Goal: Information Seeking & Learning: Check status

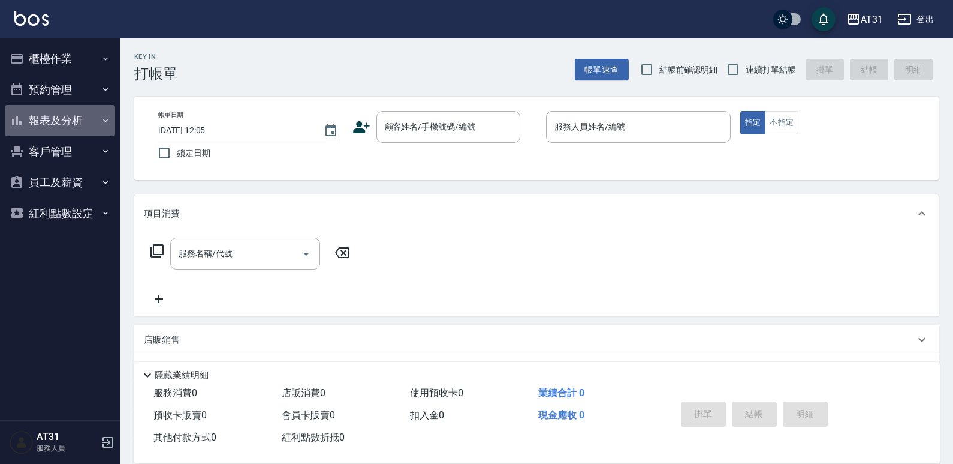
click at [76, 117] on button "報表及分析" at bounding box center [60, 120] width 110 height 31
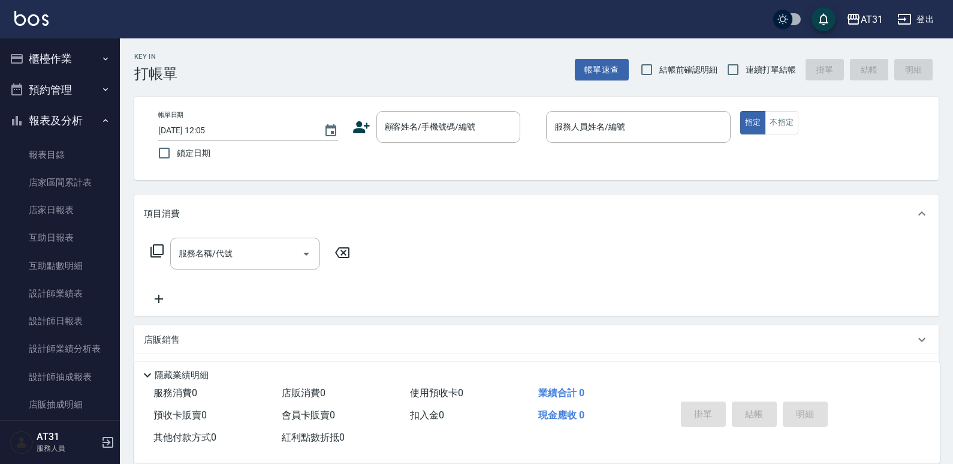
click at [81, 55] on button "櫃檯作業" at bounding box center [60, 58] width 110 height 31
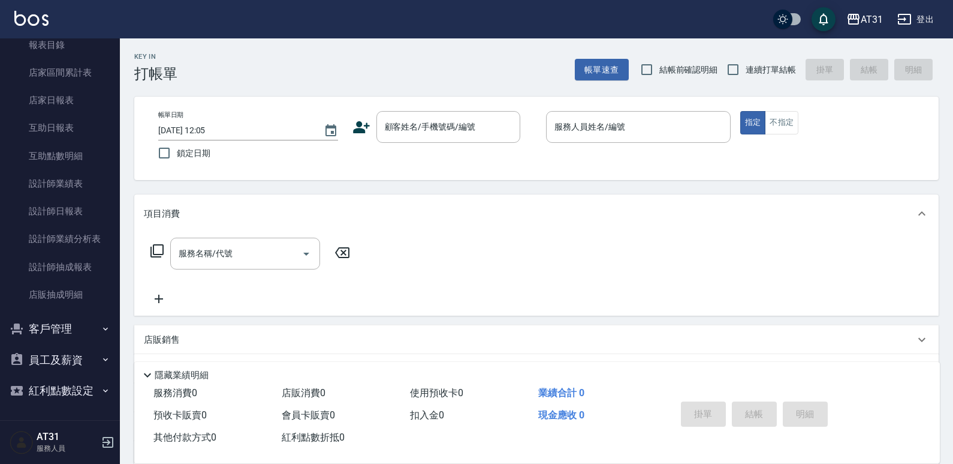
scroll to position [342, 0]
click at [74, 364] on button "員工及薪資" at bounding box center [60, 359] width 110 height 31
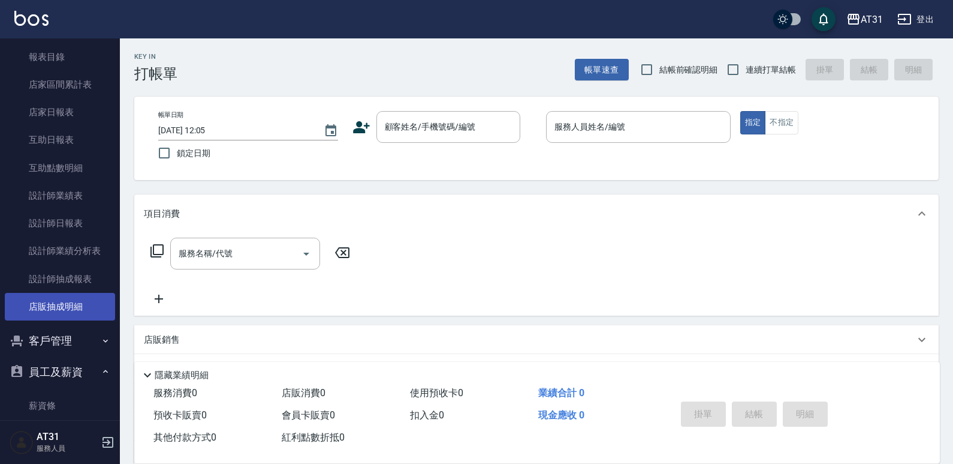
scroll to position [312, 0]
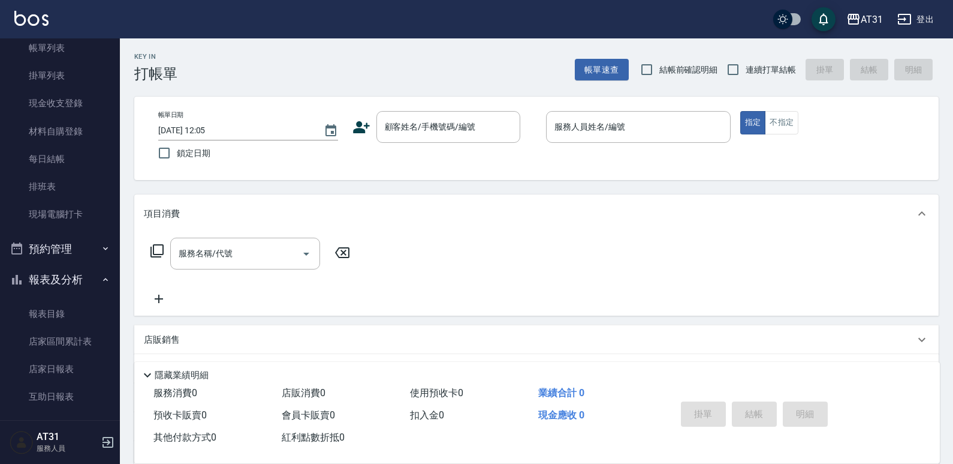
click at [66, 249] on button "預約管理" at bounding box center [60, 248] width 110 height 31
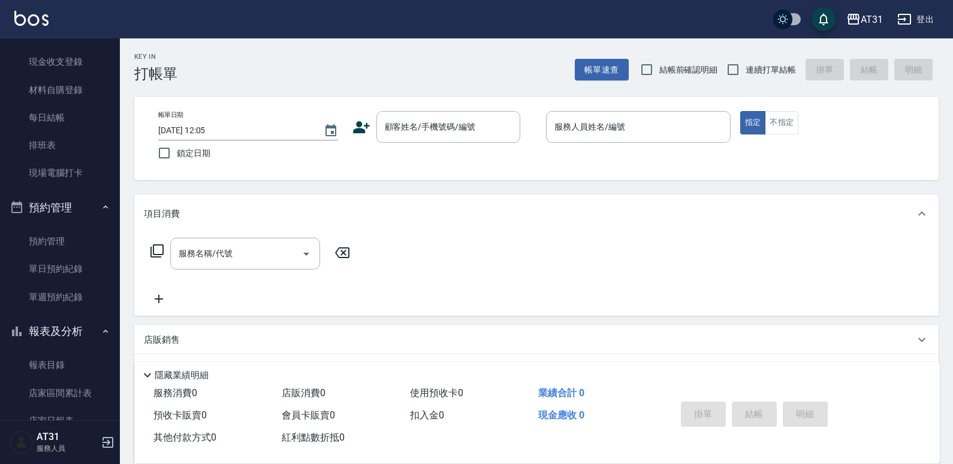
scroll to position [0, 0]
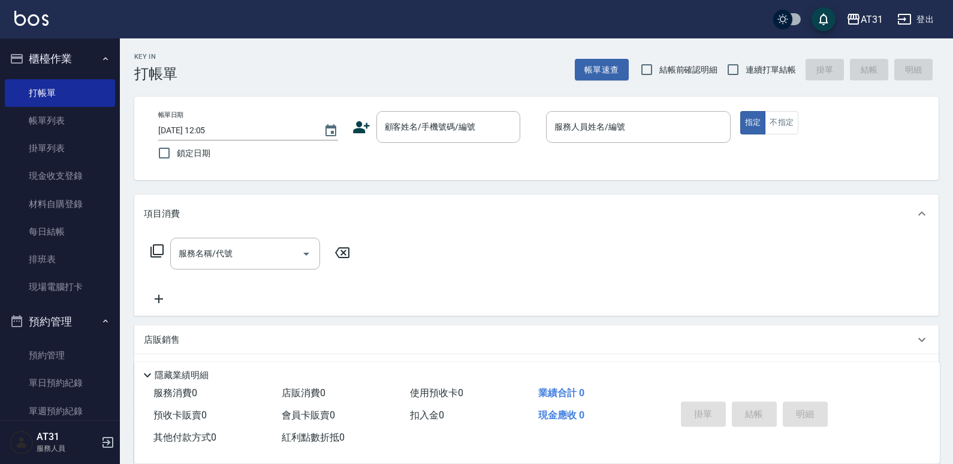
click at [65, 51] on button "櫃檯作業" at bounding box center [60, 58] width 110 height 31
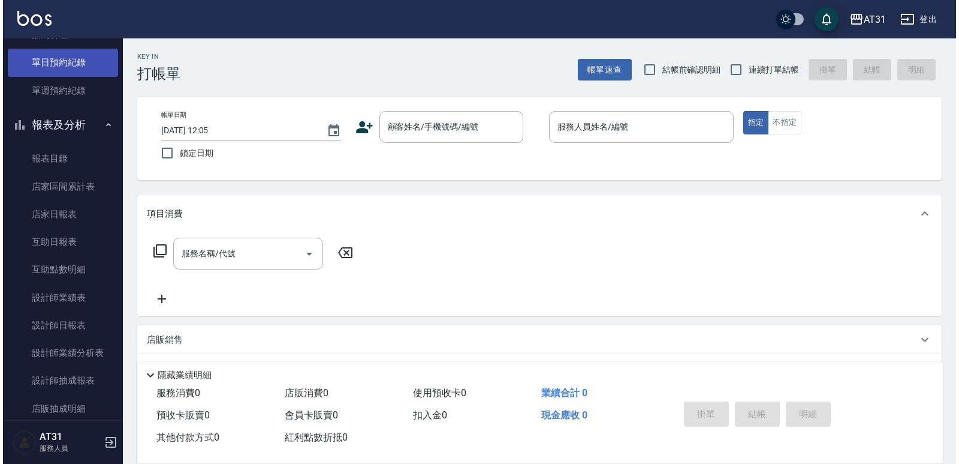
scroll to position [60, 0]
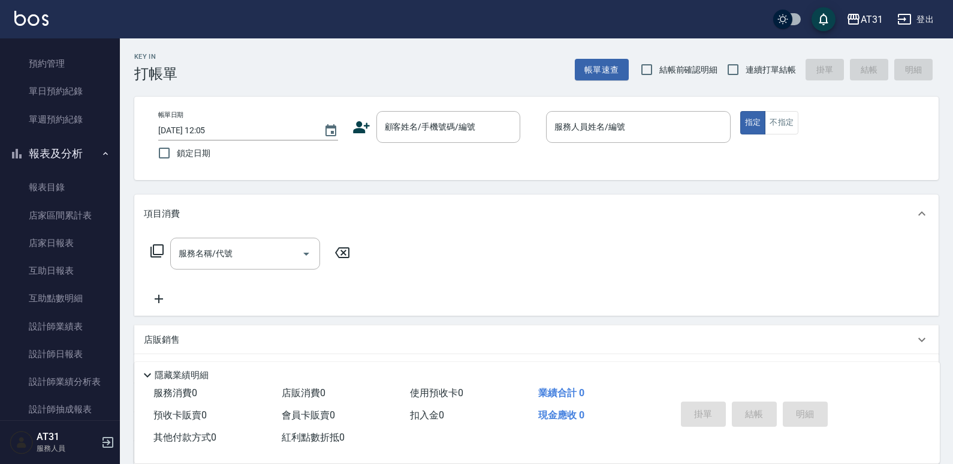
click at [933, 23] on button "登出" at bounding box center [916, 19] width 46 height 22
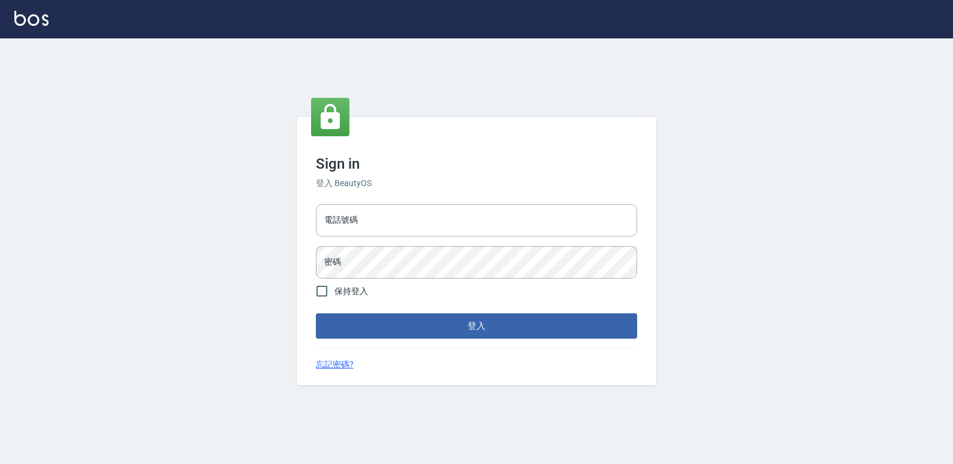
type input "0223312194"
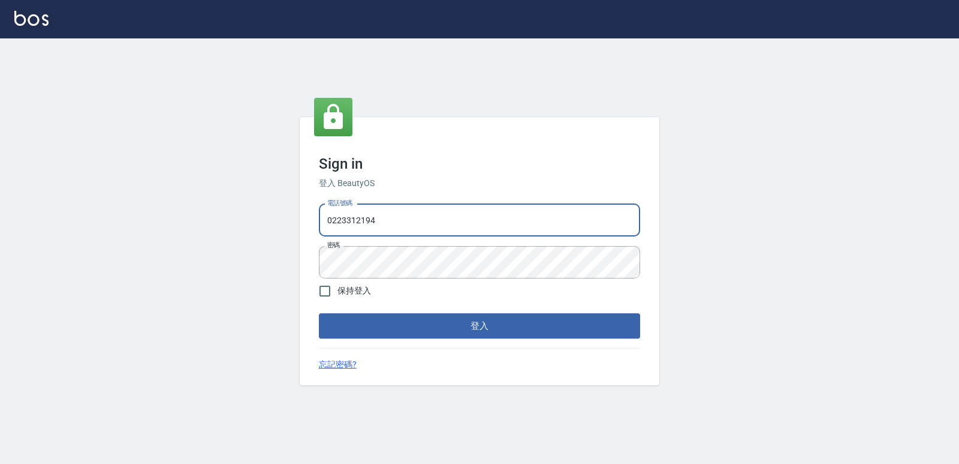
click at [501, 228] on input "0223312194" at bounding box center [479, 220] width 321 height 32
drag, startPoint x: 499, startPoint y: 226, endPoint x: 198, endPoint y: 238, distance: 300.7
click at [198, 238] on div "Sign in 登入 BeautyOS 電話號碼 [PHONE_NUMBER] 電話號碼 密碼 密碼 保持登入 登入 忘記密碼?" at bounding box center [479, 250] width 959 height 425
drag, startPoint x: 400, startPoint y: 218, endPoint x: 378, endPoint y: 238, distance: 30.1
click at [368, 230] on input "0910480787" at bounding box center [479, 220] width 321 height 32
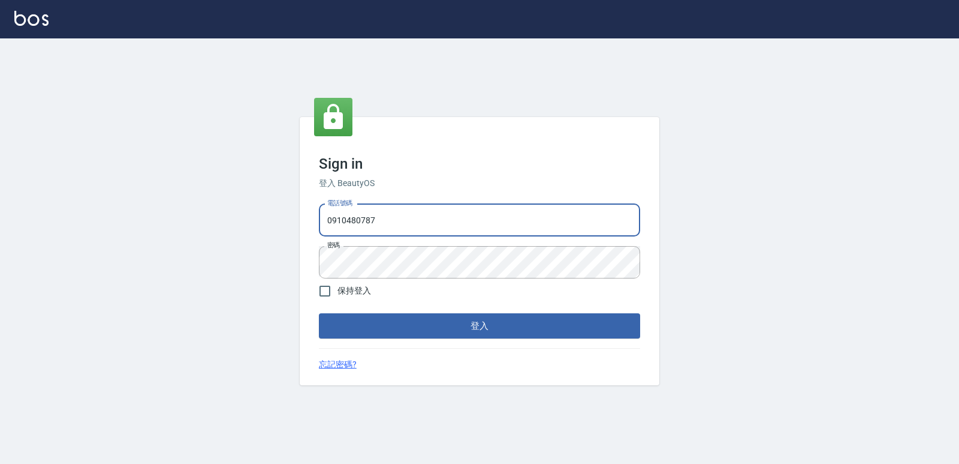
click at [368, 225] on input "0910480787" at bounding box center [479, 220] width 321 height 32
click at [375, 219] on input "0910480787" at bounding box center [479, 220] width 321 height 32
drag, startPoint x: 377, startPoint y: 219, endPoint x: 305, endPoint y: 220, distance: 72.0
click at [305, 220] on div "Sign in 登入 BeautyOS 電話號碼 [PHONE_NUMBER] 電話號碼 密碼 密碼 保持登入 登入 忘記密碼?" at bounding box center [480, 251] width 360 height 268
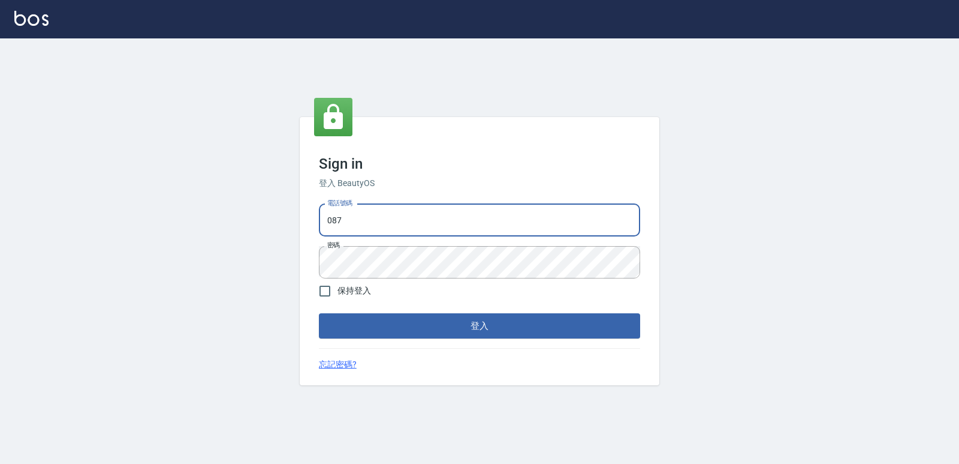
drag, startPoint x: 362, startPoint y: 219, endPoint x: 215, endPoint y: 237, distance: 148.5
click at [211, 240] on div "Sign in 登入 BeautyOS 電話號碼 087 電話號碼 密碼 密碼 保持登入 登入 忘記密碼?" at bounding box center [479, 250] width 959 height 425
type input "0977130449"
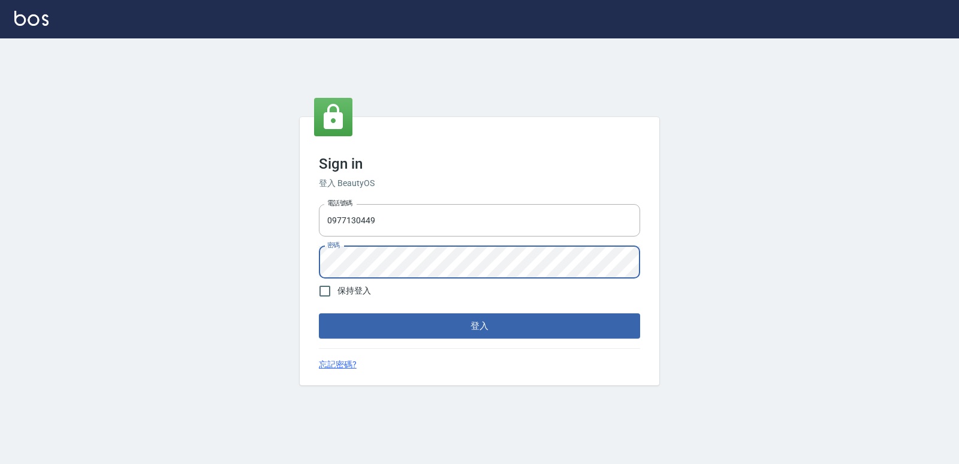
click at [307, 261] on div "Sign in 登入 BeautyOS 電話號碼 0977130449 電話號碼 密碼 密碼 保持登入 登入 忘記密碼?" at bounding box center [480, 251] width 360 height 268
click at [319, 313] on button "登入" at bounding box center [479, 325] width 321 height 25
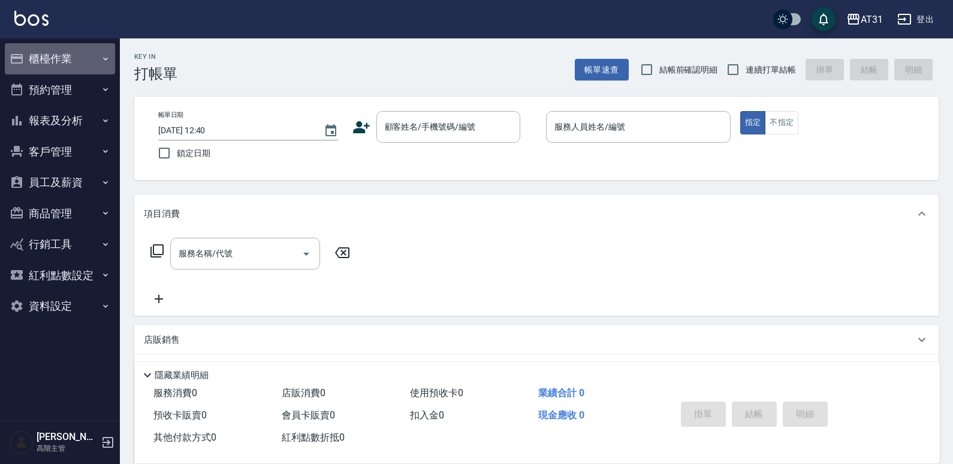
click at [93, 57] on button "櫃檯作業" at bounding box center [60, 58] width 110 height 31
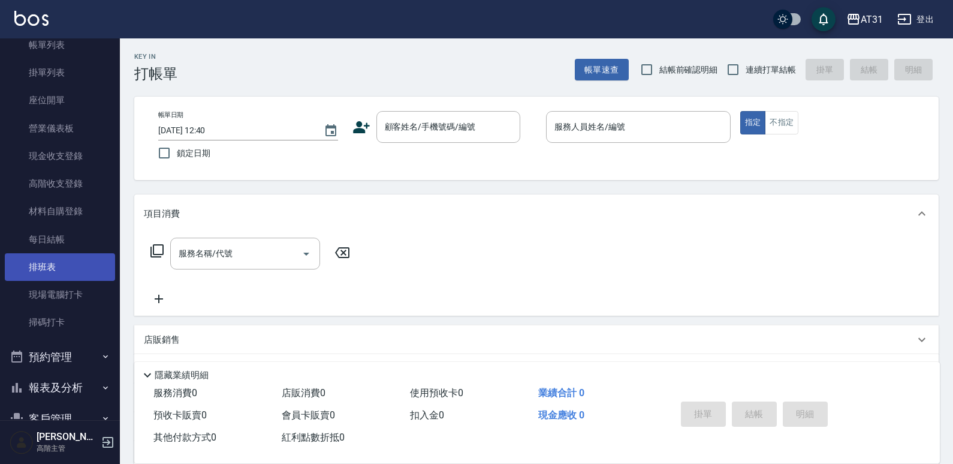
scroll to position [120, 0]
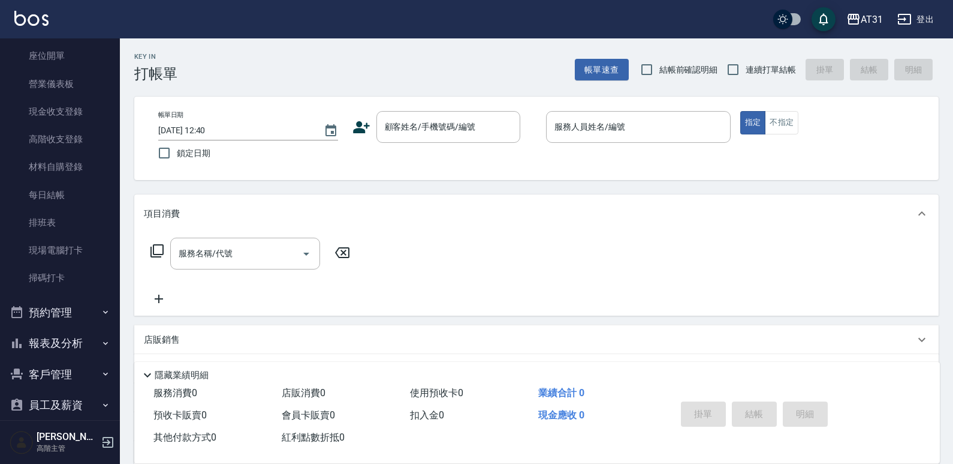
click at [71, 315] on button "預約管理" at bounding box center [60, 312] width 110 height 31
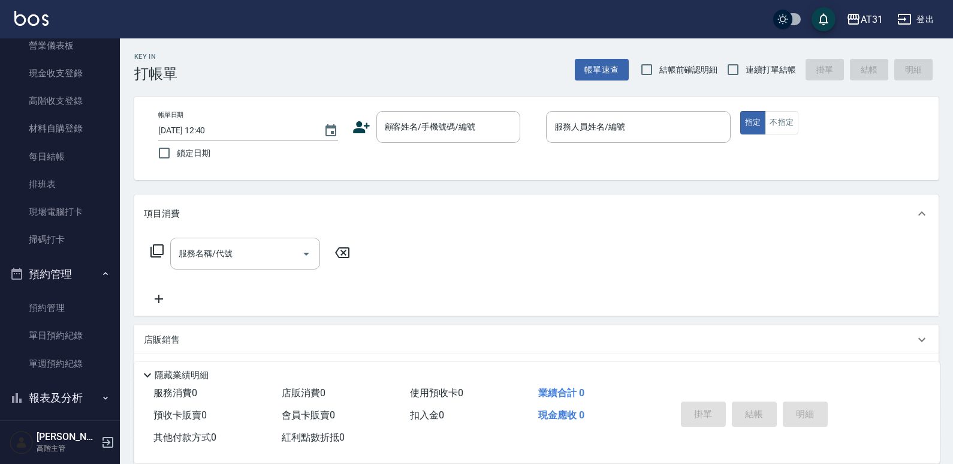
scroll to position [351, 0]
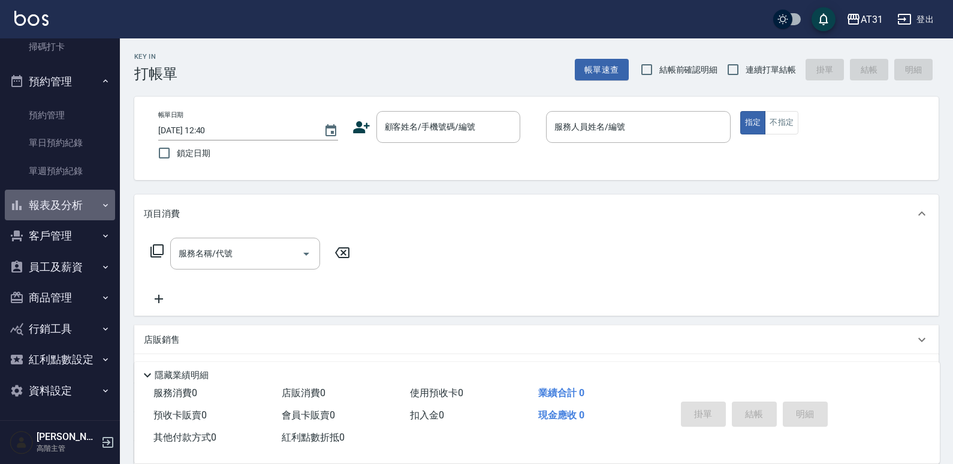
click at [88, 205] on button "報表及分析" at bounding box center [60, 204] width 110 height 31
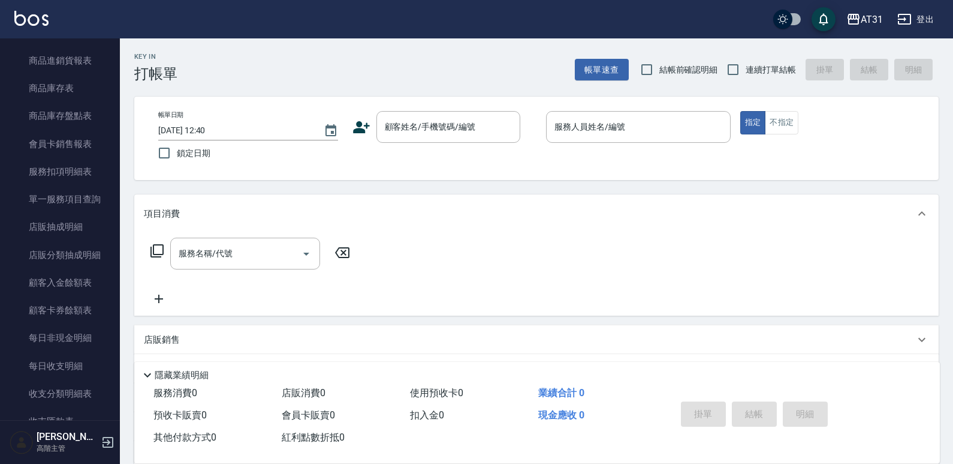
scroll to position [1310, 0]
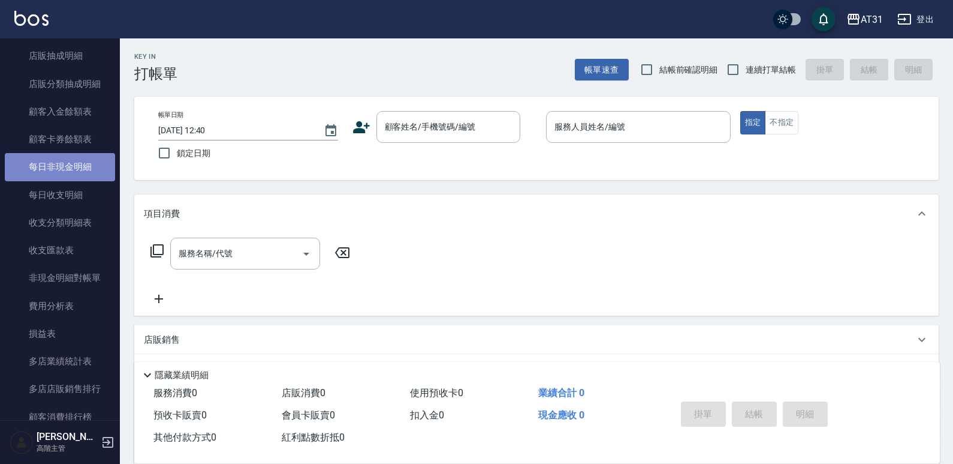
click at [82, 158] on link "每日非現金明細" at bounding box center [60, 167] width 110 height 28
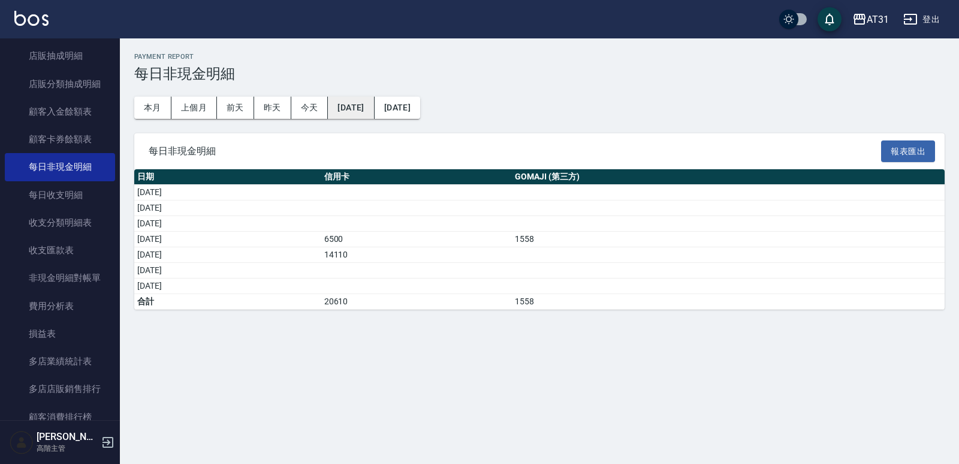
click at [374, 111] on button "2025/10/01" at bounding box center [351, 108] width 46 height 22
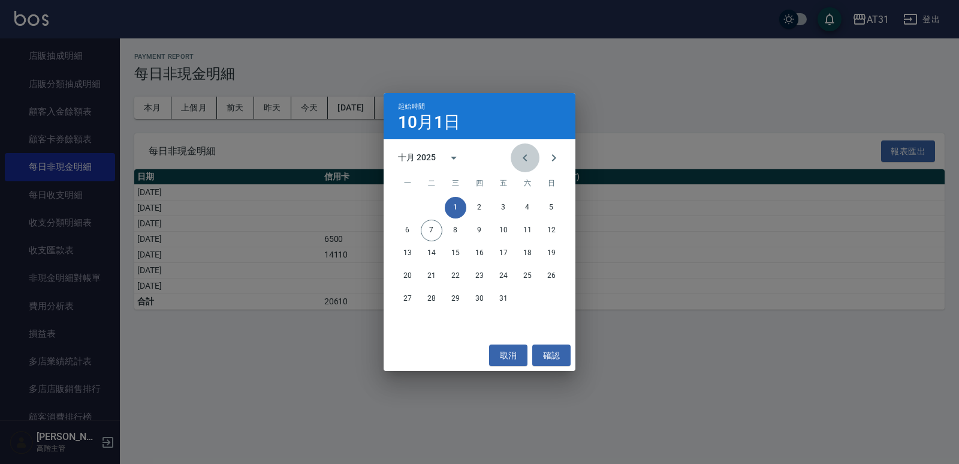
click at [524, 160] on icon "Previous month" at bounding box center [525, 158] width 14 height 14
click at [526, 163] on icon "Previous month" at bounding box center [525, 158] width 14 height 14
click at [547, 204] on button "1" at bounding box center [552, 208] width 22 height 22
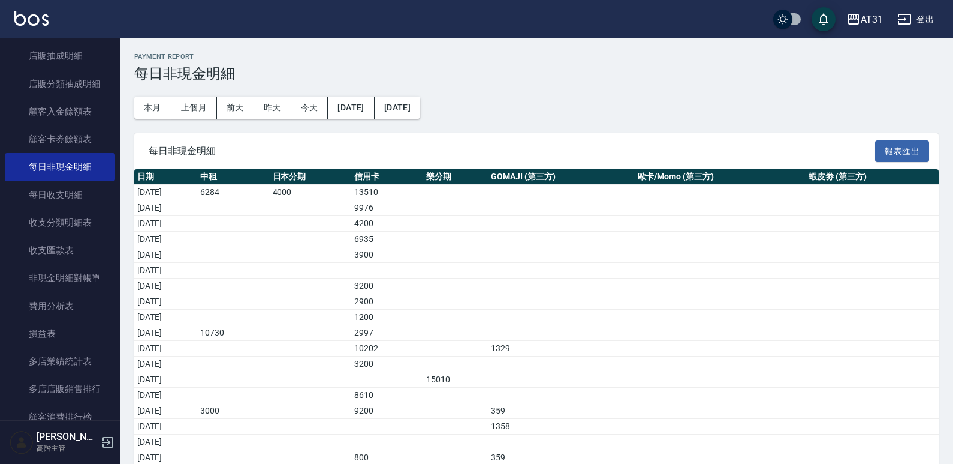
drag, startPoint x: 553, startPoint y: 226, endPoint x: 462, endPoint y: 235, distance: 92.2
click at [462, 235] on td "a dense table" at bounding box center [455, 239] width 65 height 16
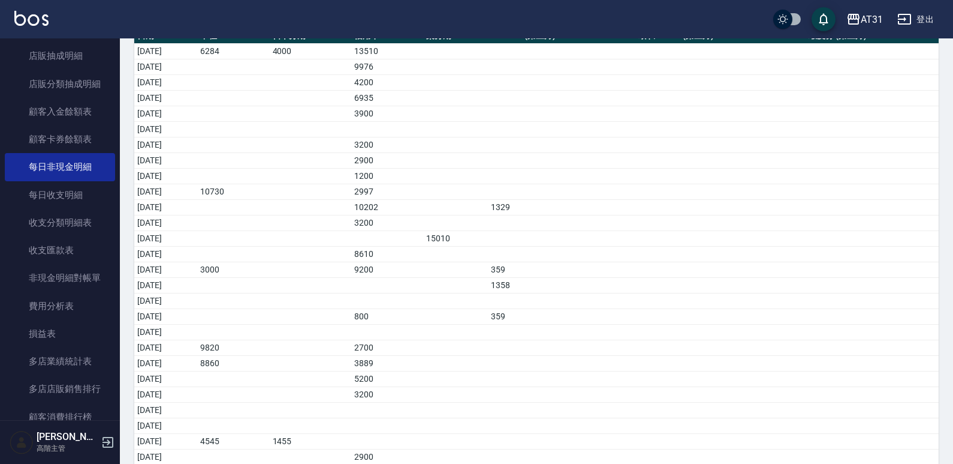
scroll to position [95, 0]
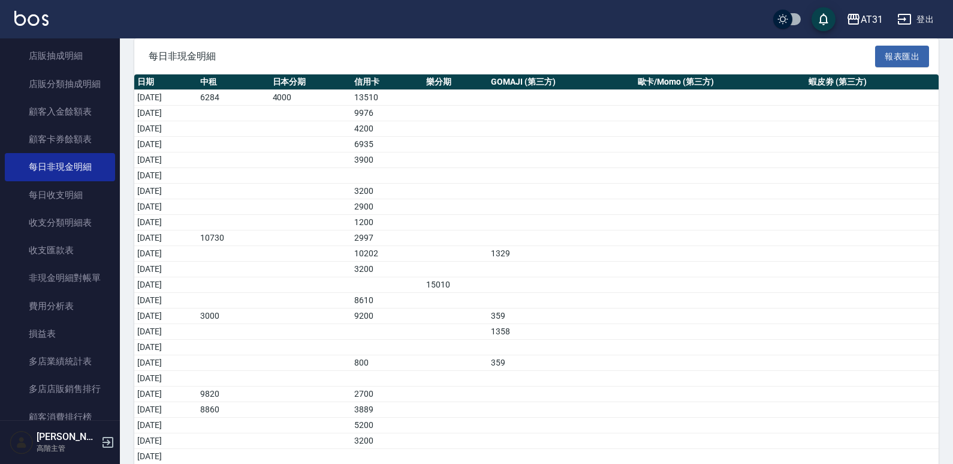
drag, startPoint x: 769, startPoint y: 247, endPoint x: 604, endPoint y: 245, distance: 164.3
click at [604, 245] on td "a dense table" at bounding box center [561, 238] width 146 height 16
drag, startPoint x: 604, startPoint y: 245, endPoint x: 592, endPoint y: 242, distance: 12.8
drag, startPoint x: 592, startPoint y: 242, endPoint x: 532, endPoint y: 229, distance: 60.8
drag, startPoint x: 532, startPoint y: 229, endPoint x: 485, endPoint y: 236, distance: 48.5
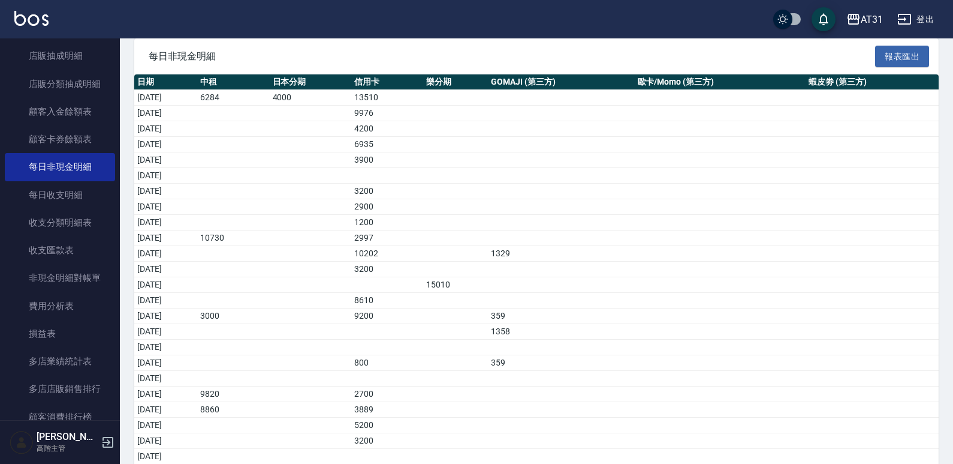
click at [476, 246] on td "a dense table" at bounding box center [455, 254] width 65 height 16
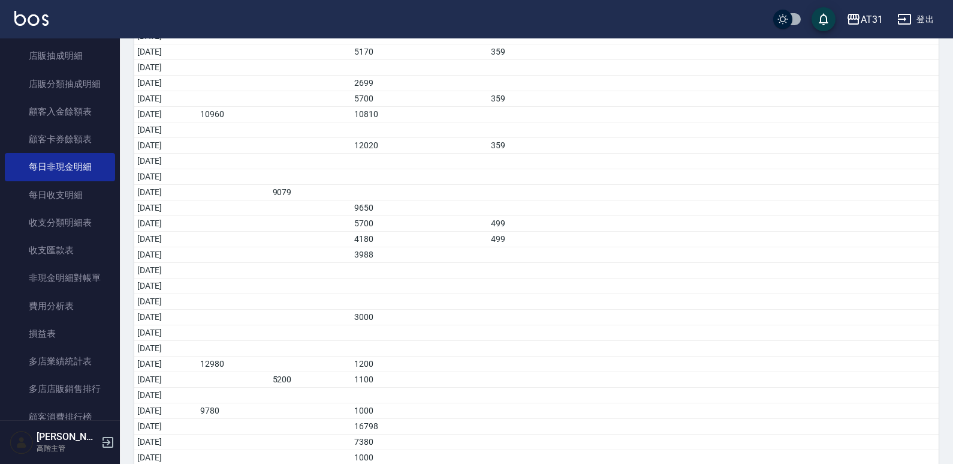
scroll to position [1762, 0]
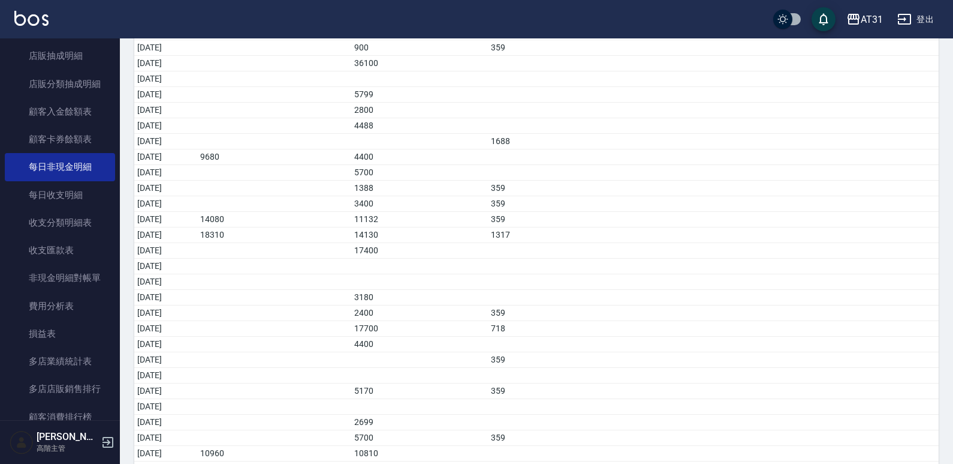
drag, startPoint x: 580, startPoint y: 254, endPoint x: 503, endPoint y: 246, distance: 77.1
click at [488, 246] on td "a dense table" at bounding box center [455, 251] width 65 height 16
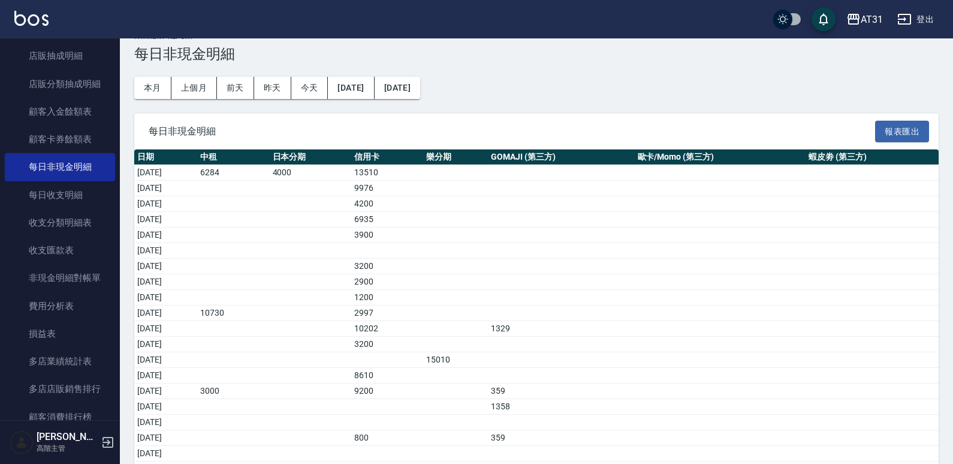
scroll to position [0, 0]
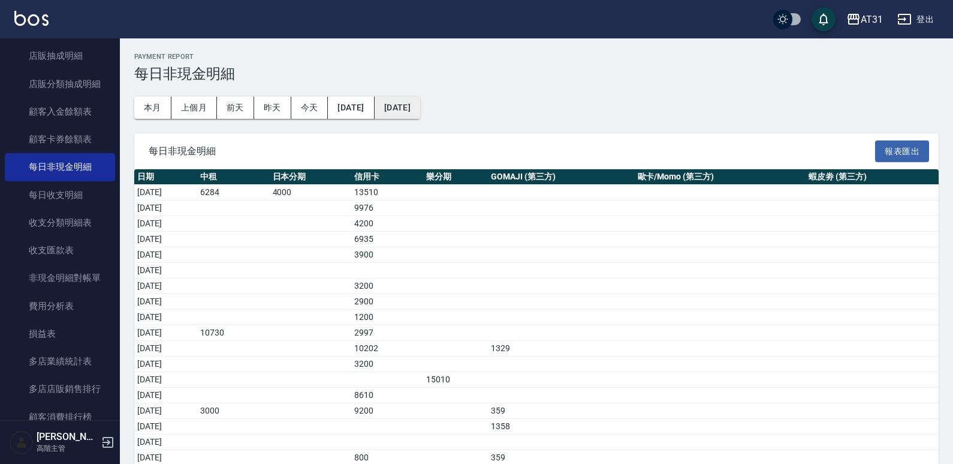
click at [420, 113] on button "2025/10/07" at bounding box center [398, 108] width 46 height 22
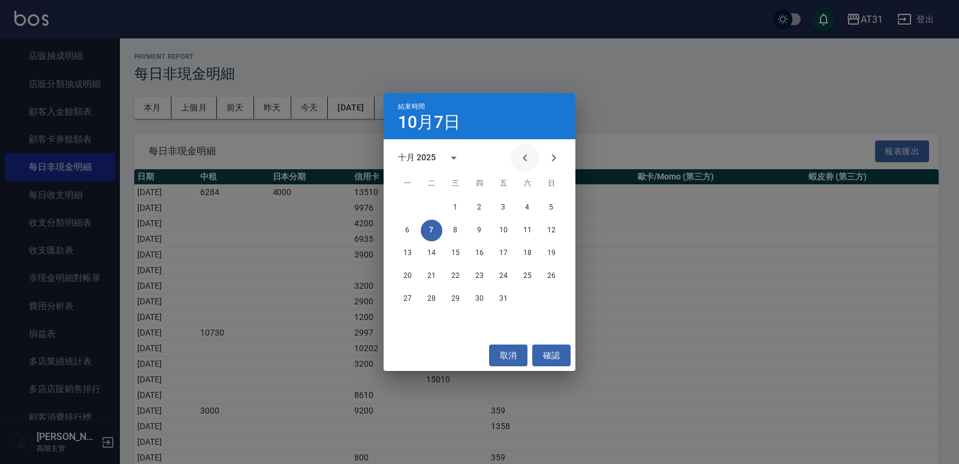
click at [523, 164] on icon "Previous month" at bounding box center [525, 158] width 14 height 14
click at [548, 207] on button "1" at bounding box center [552, 208] width 22 height 22
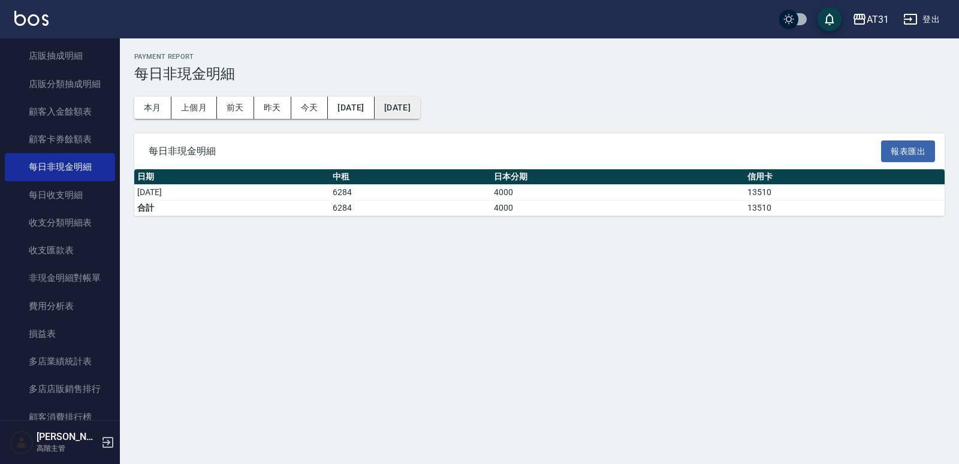
click at [420, 112] on button "2025/06/01" at bounding box center [398, 108] width 46 height 22
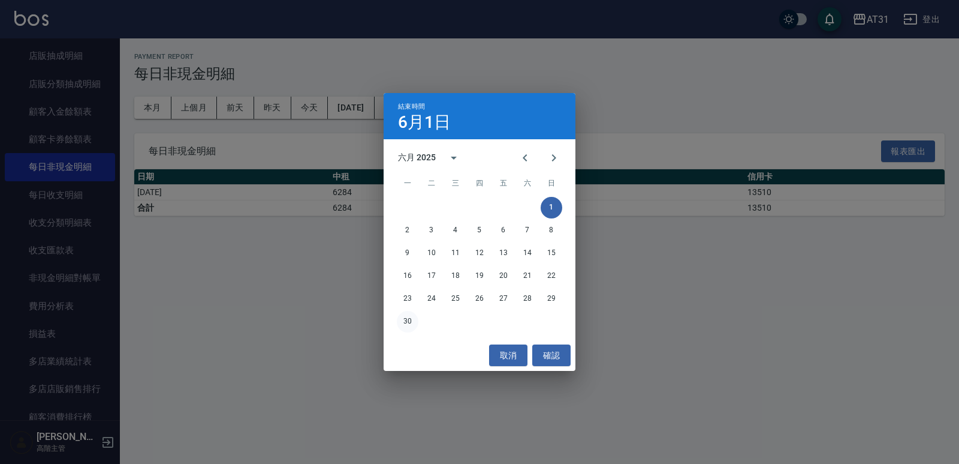
click at [411, 323] on button "30" at bounding box center [408, 322] width 22 height 22
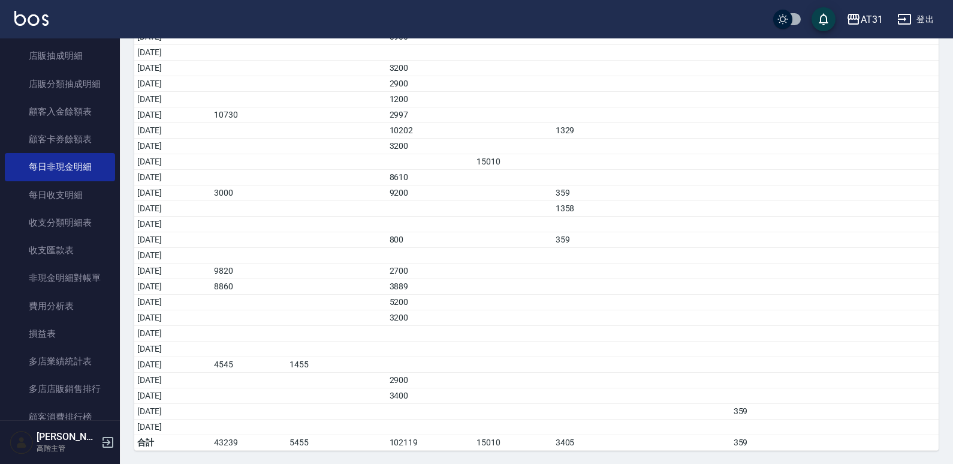
scroll to position [219, 0]
click at [950, 264] on div "Payment Report 每日非現金明細 本月 上個月 前天 昨天 今天 2025/06/01 2025/06/30 每日非現金明細 報表匯出 日期 中租…" at bounding box center [537, 142] width 834 height 644
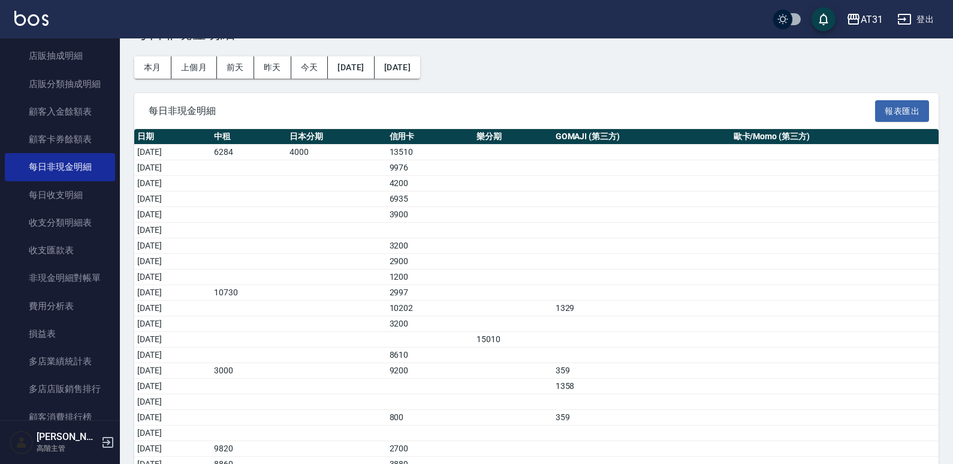
scroll to position [0, 0]
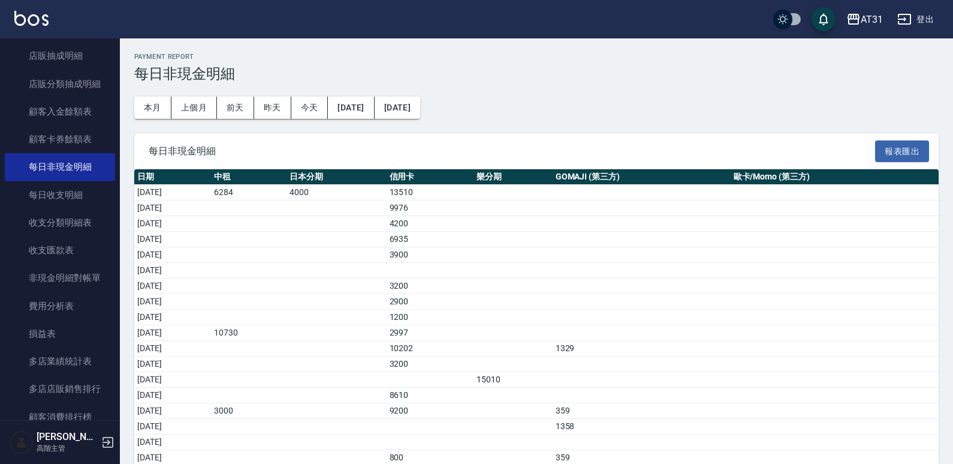
click at [369, 119] on div "Payment Report 每日非現金明細 本月 上個月 前天 昨天 今天 2025/06/01 2025/06/30 每日非現金明細 報表匯出 日期 中租…" at bounding box center [537, 360] width 834 height 644
click at [371, 116] on button "2025/06/01" at bounding box center [351, 108] width 46 height 22
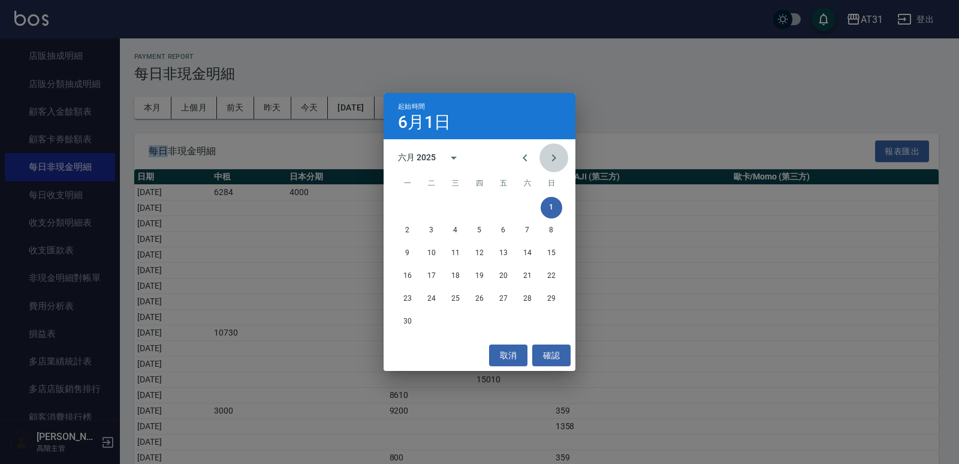
drag, startPoint x: 558, startPoint y: 160, endPoint x: 544, endPoint y: 192, distance: 34.6
click at [558, 160] on icon "Next month" at bounding box center [554, 158] width 14 height 14
click at [431, 212] on button "1" at bounding box center [432, 208] width 22 height 22
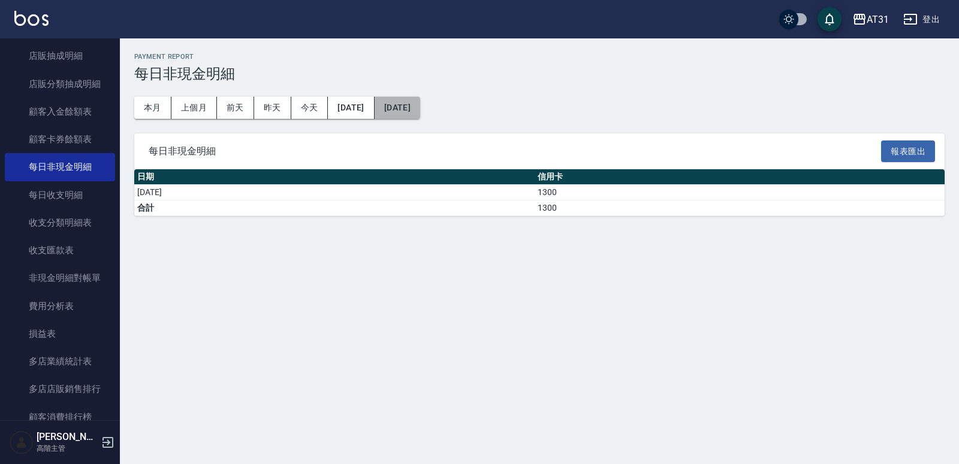
click at [420, 100] on button "2025/07/01" at bounding box center [398, 108] width 46 height 22
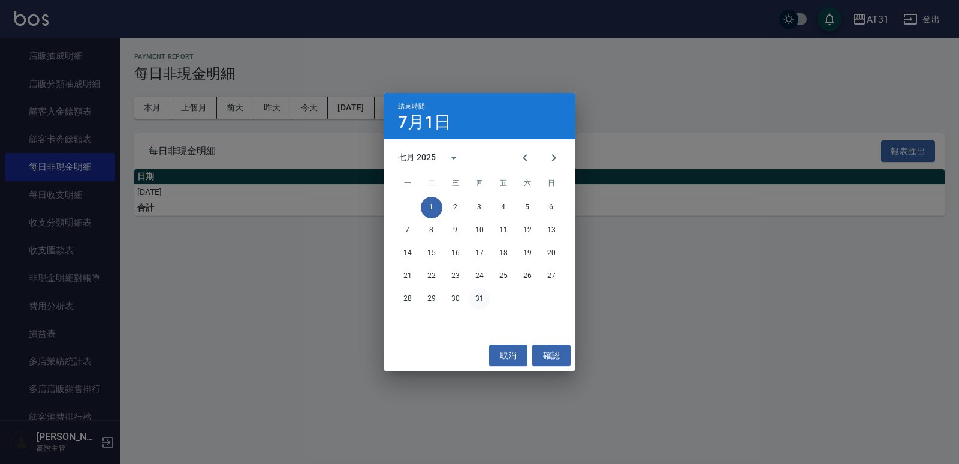
click at [474, 300] on button "31" at bounding box center [480, 299] width 22 height 22
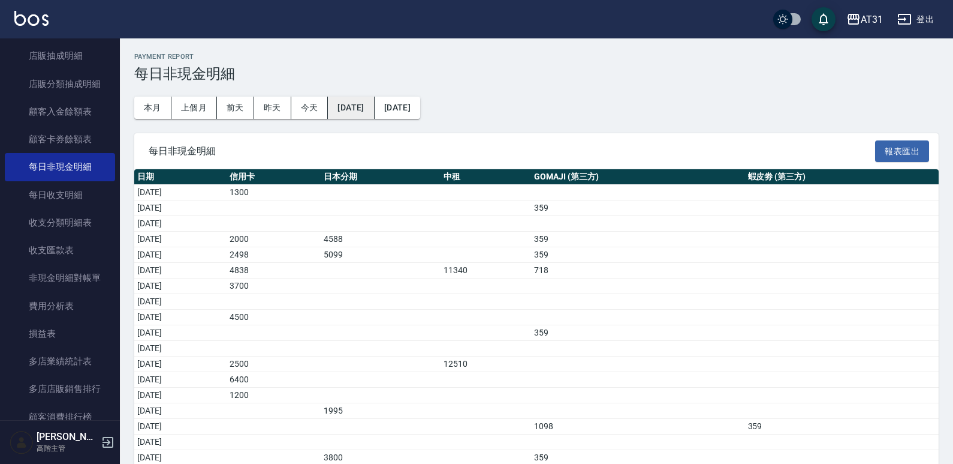
click at [362, 107] on button "2025/07/01" at bounding box center [351, 108] width 46 height 22
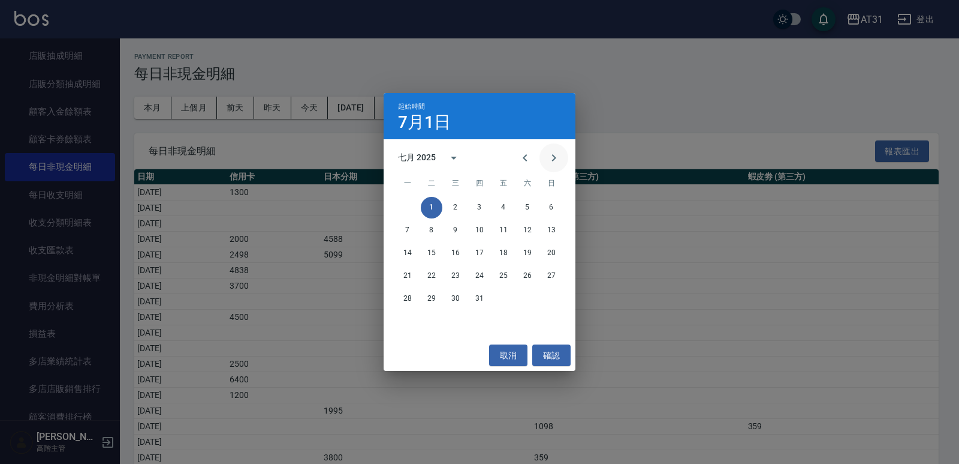
click at [560, 161] on icon "Next month" at bounding box center [554, 158] width 14 height 14
click at [510, 206] on button "1" at bounding box center [504, 208] width 22 height 22
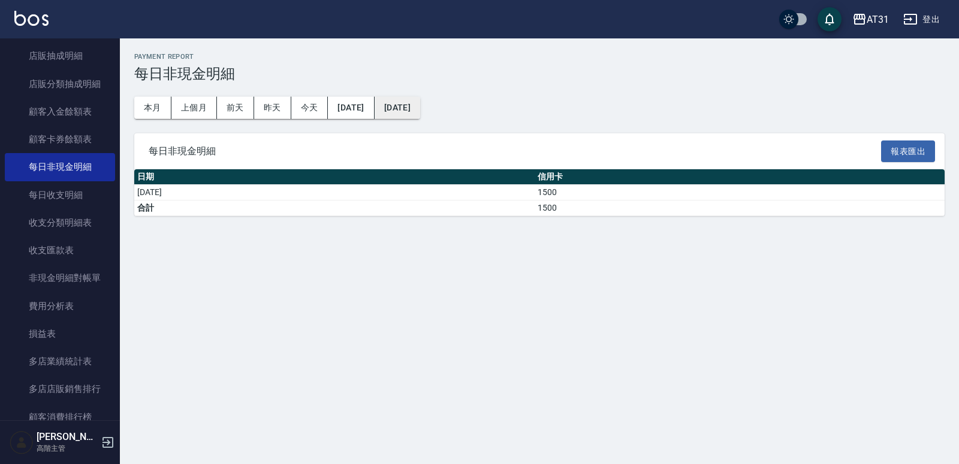
click at [420, 105] on button "2025/08/01" at bounding box center [398, 108] width 46 height 22
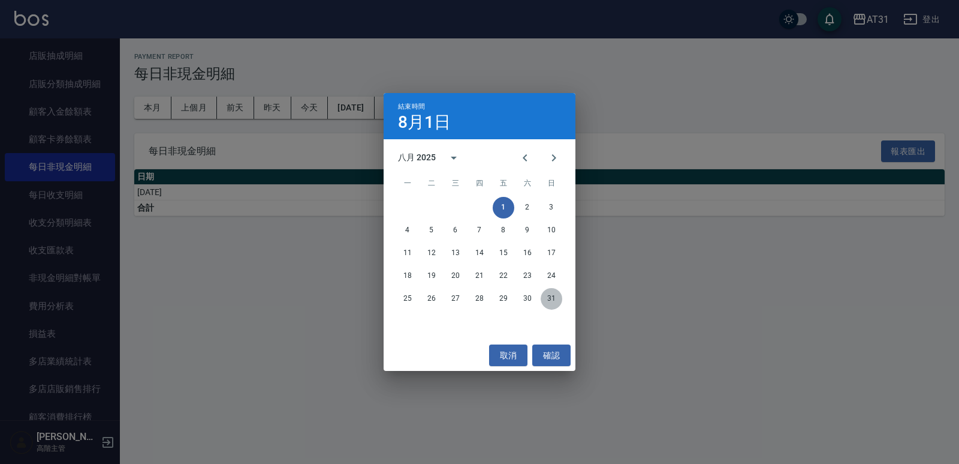
click at [547, 297] on button "31" at bounding box center [552, 299] width 22 height 22
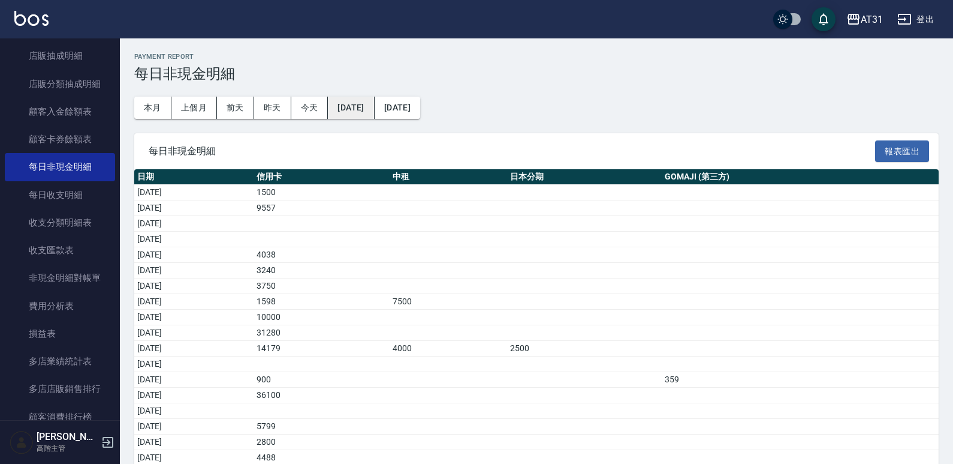
drag, startPoint x: 399, startPoint y: 107, endPoint x: 390, endPoint y: 107, distance: 8.4
click at [395, 107] on div "本月 上個月 前天 昨天 今天 2025/08/01 2025/08/31" at bounding box center [277, 108] width 286 height 22
click at [374, 107] on button "2025/08/01" at bounding box center [351, 108] width 46 height 22
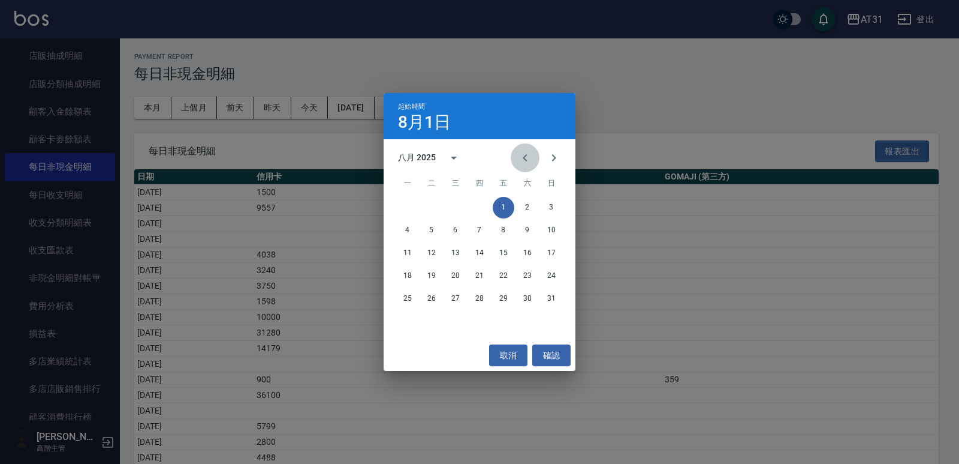
click at [530, 160] on icon "Previous month" at bounding box center [525, 158] width 14 height 14
click at [434, 204] on button "1" at bounding box center [432, 208] width 22 height 22
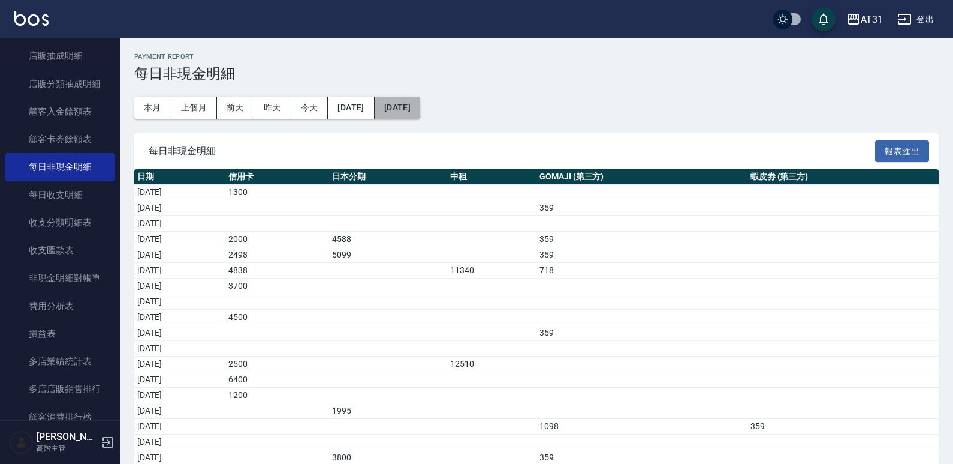
click at [420, 114] on button "2025/08/31" at bounding box center [398, 108] width 46 height 22
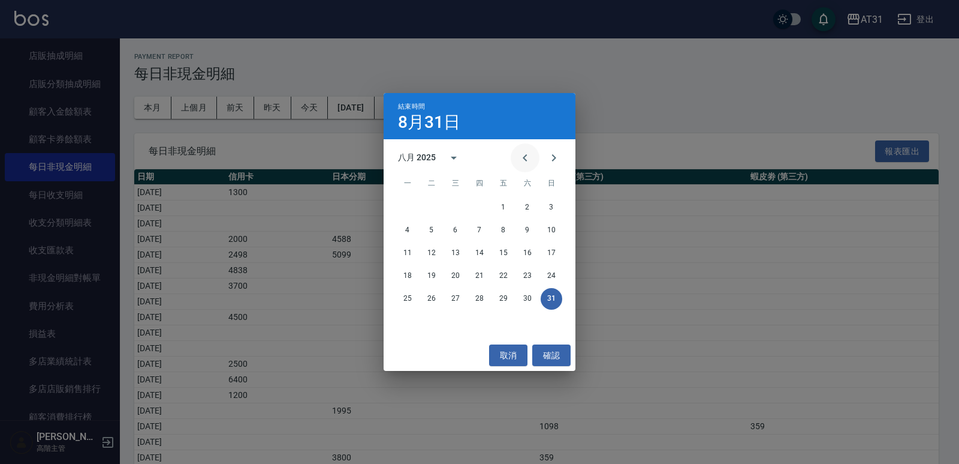
click at [519, 158] on icon "Previous month" at bounding box center [525, 158] width 14 height 14
click at [476, 294] on button "31" at bounding box center [480, 299] width 22 height 22
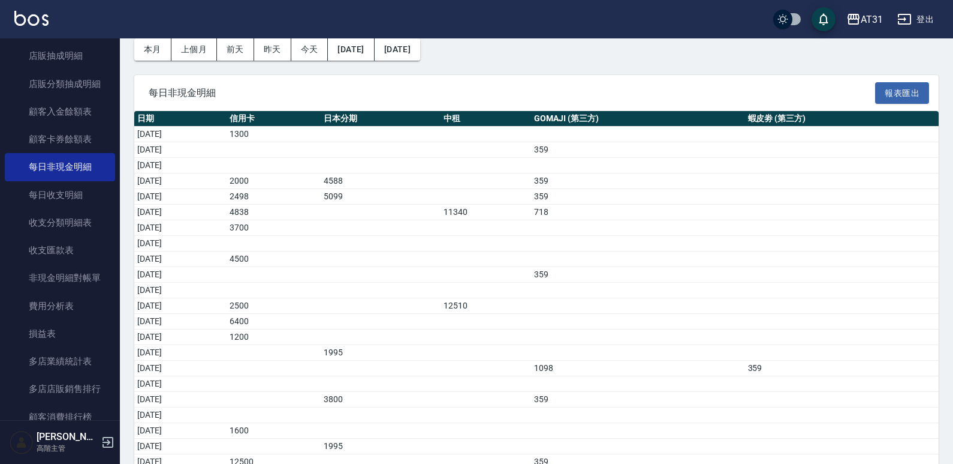
scroll to position [234, 0]
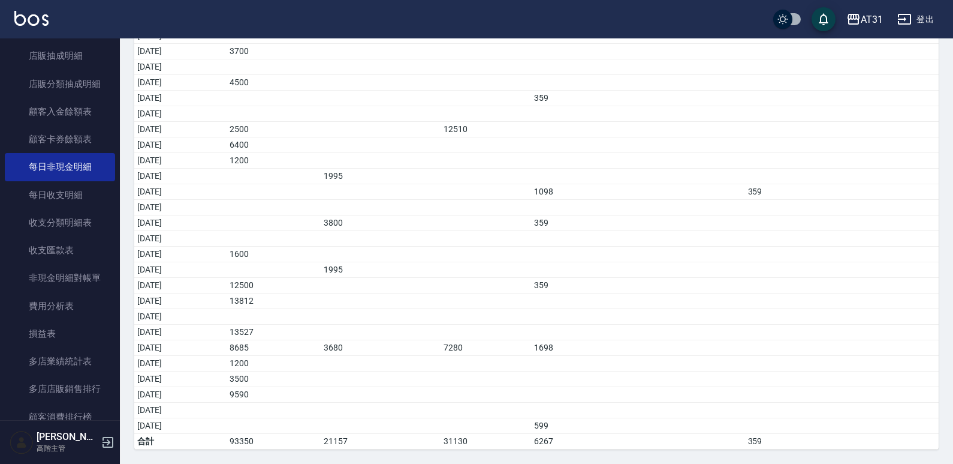
drag, startPoint x: 952, startPoint y: 381, endPoint x: 947, endPoint y: 249, distance: 132.6
click at [947, 248] on div "Payment Report 每日非現金明細 本月 上個月 前天 昨天 今天 2025/07/01 2025/07/31 每日非現金明細 報表匯出 日期 信用…" at bounding box center [537, 134] width 834 height 660
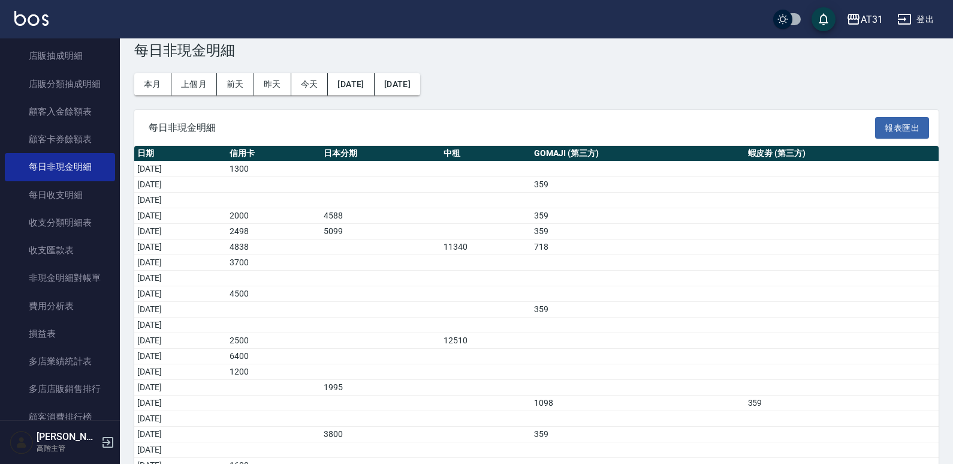
scroll to position [0, 0]
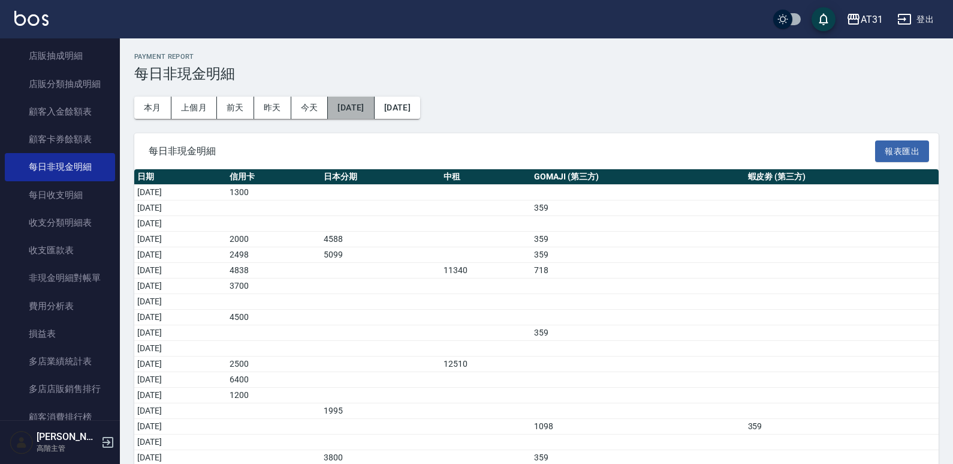
click at [371, 107] on button "2025/07/01" at bounding box center [351, 108] width 46 height 22
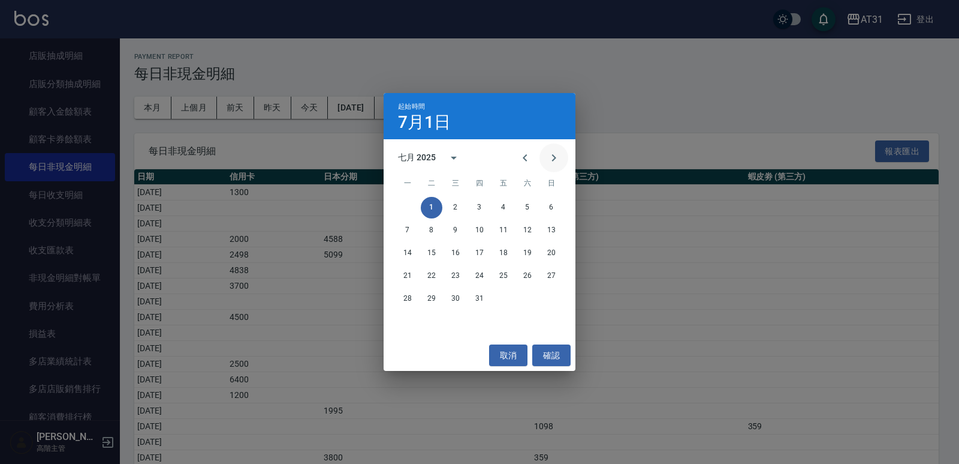
click at [555, 154] on icon "Next month" at bounding box center [554, 158] width 14 height 14
click at [405, 205] on button "1" at bounding box center [408, 208] width 22 height 22
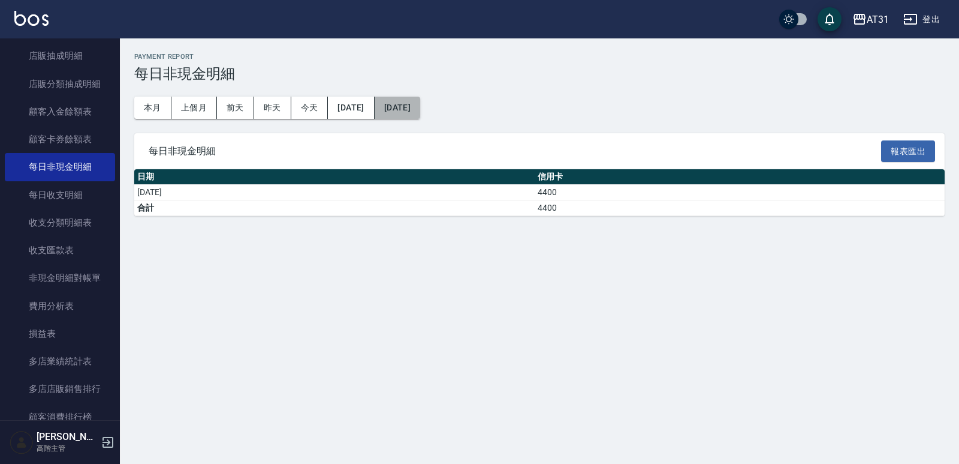
click at [420, 106] on button "2025/09/01" at bounding box center [398, 108] width 46 height 22
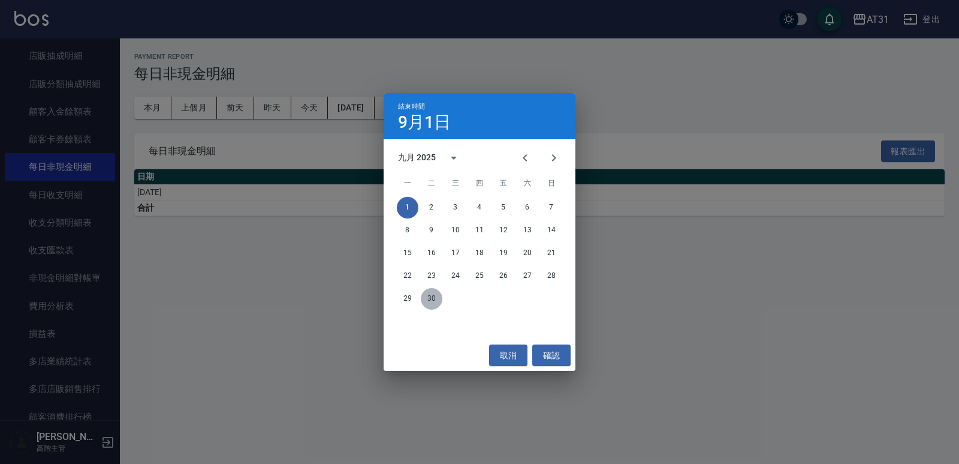
click at [441, 297] on button "30" at bounding box center [432, 299] width 22 height 22
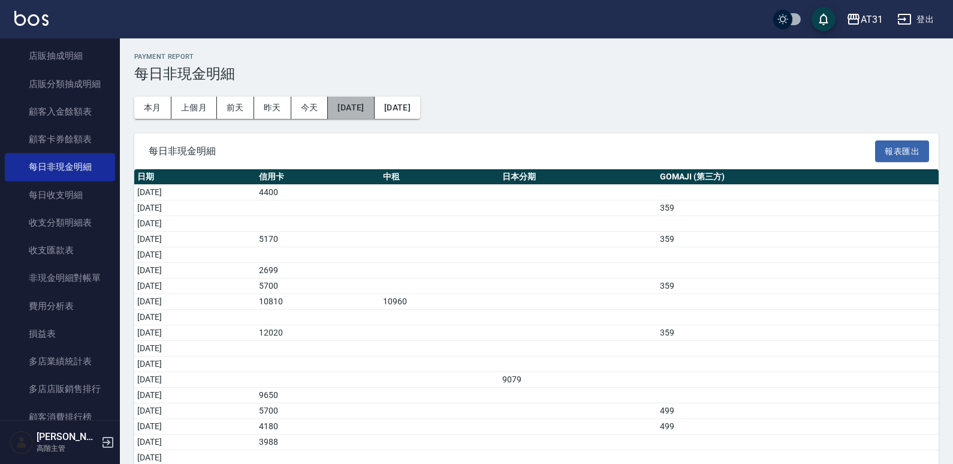
click at [348, 107] on button "2025/09/01" at bounding box center [351, 108] width 46 height 22
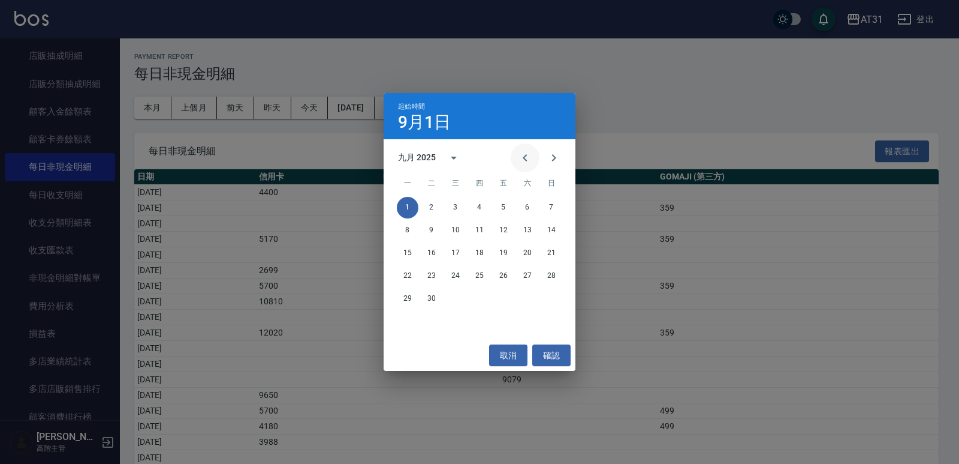
click at [536, 157] on button "Previous month" at bounding box center [525, 157] width 29 height 29
click at [547, 204] on button "1" at bounding box center [552, 208] width 22 height 22
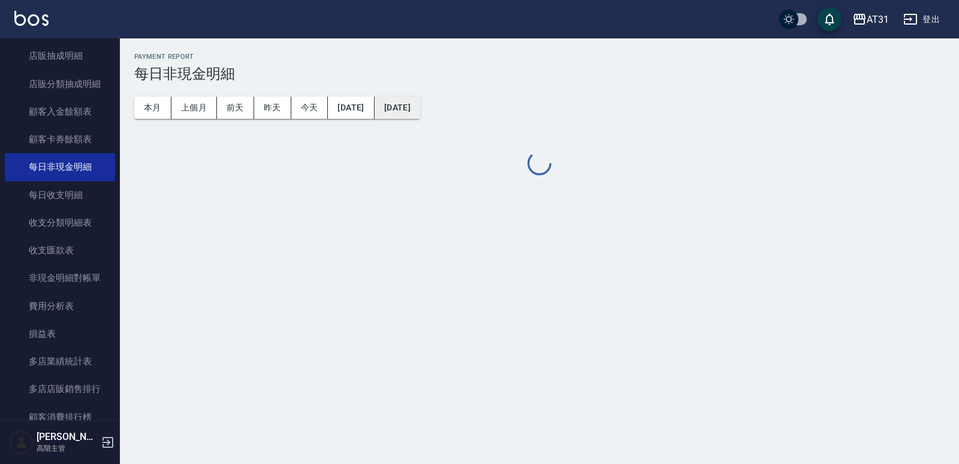
click at [420, 110] on button "2025/09/30" at bounding box center [398, 108] width 46 height 22
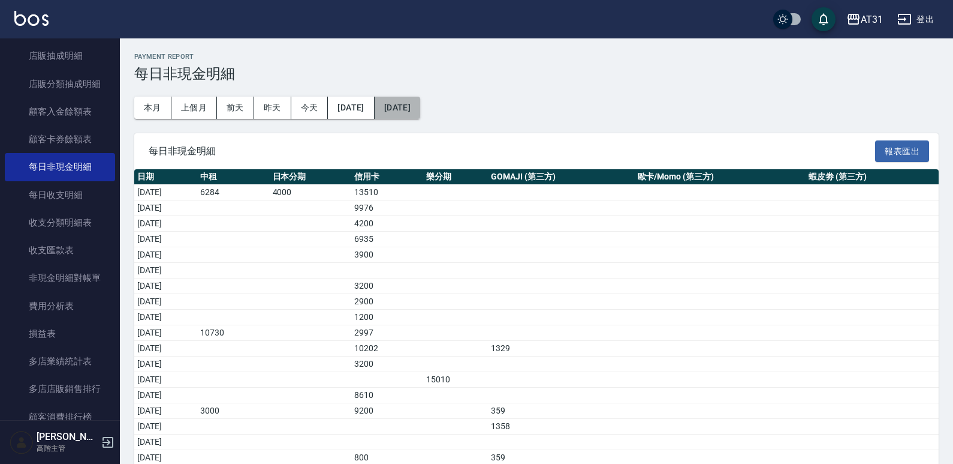
click at [420, 115] on button "2025/09/30" at bounding box center [398, 108] width 46 height 22
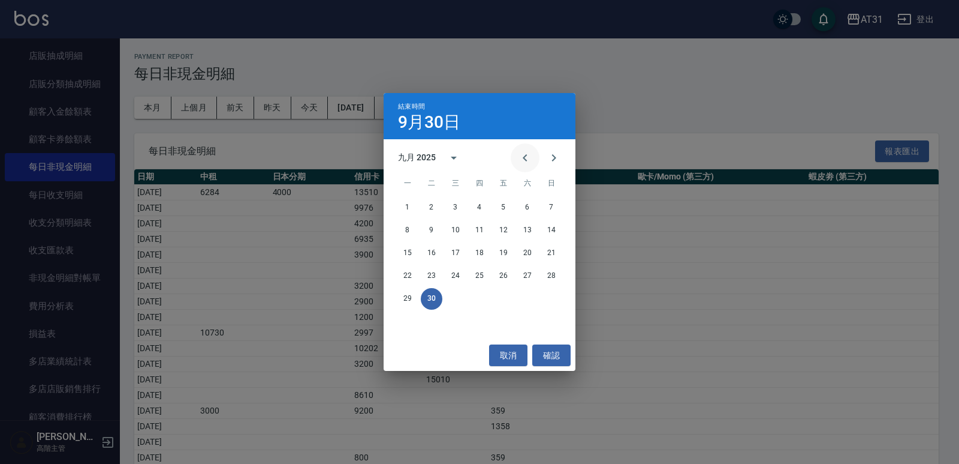
click at [525, 162] on icon "Previous month" at bounding box center [525, 158] width 14 height 14
click at [525, 161] on icon "Previous month" at bounding box center [525, 158] width 14 height 14
click at [413, 321] on button "30" at bounding box center [408, 322] width 22 height 22
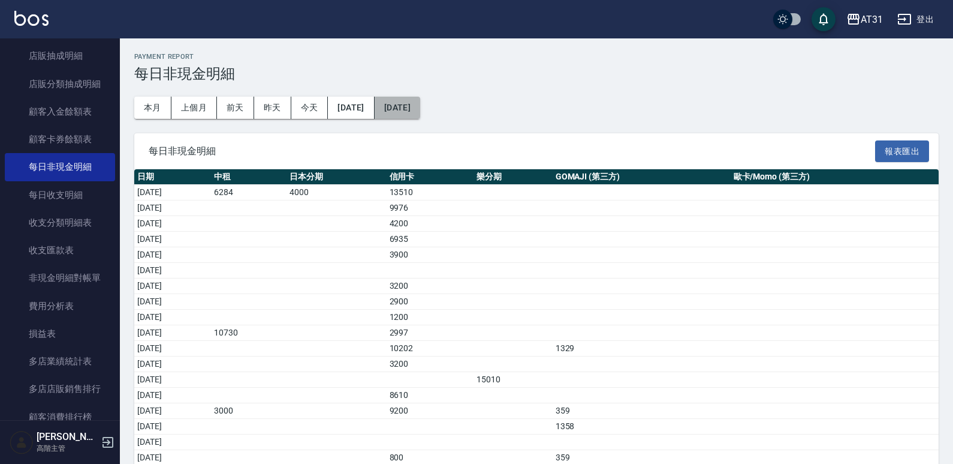
click at [420, 104] on button "2025/06/30" at bounding box center [398, 108] width 46 height 22
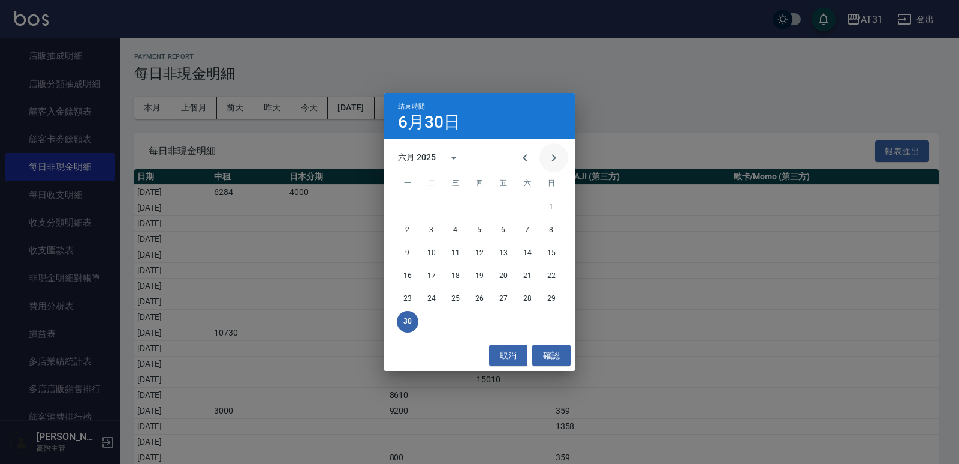
click at [562, 154] on button "Next month" at bounding box center [554, 157] width 29 height 29
click at [561, 155] on icon "Next month" at bounding box center [554, 158] width 14 height 14
click at [501, 300] on button "31" at bounding box center [504, 299] width 22 height 22
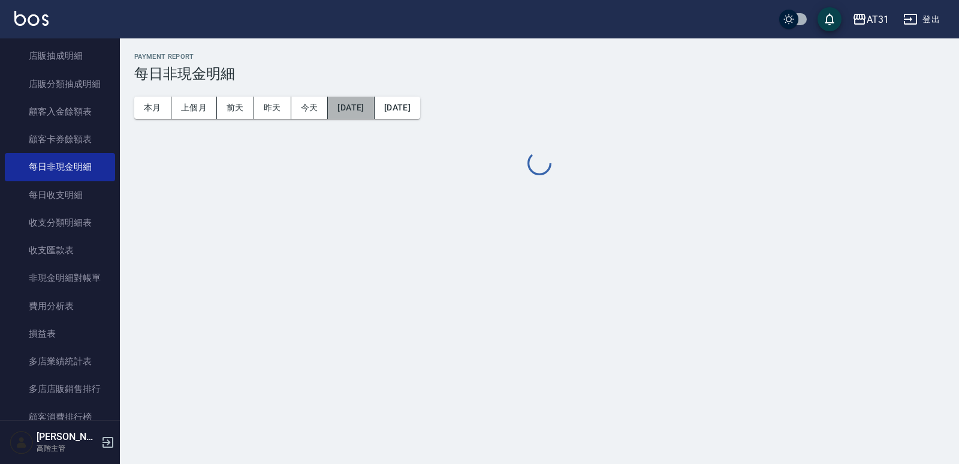
click at [374, 104] on button "2025/06/01" at bounding box center [351, 108] width 46 height 22
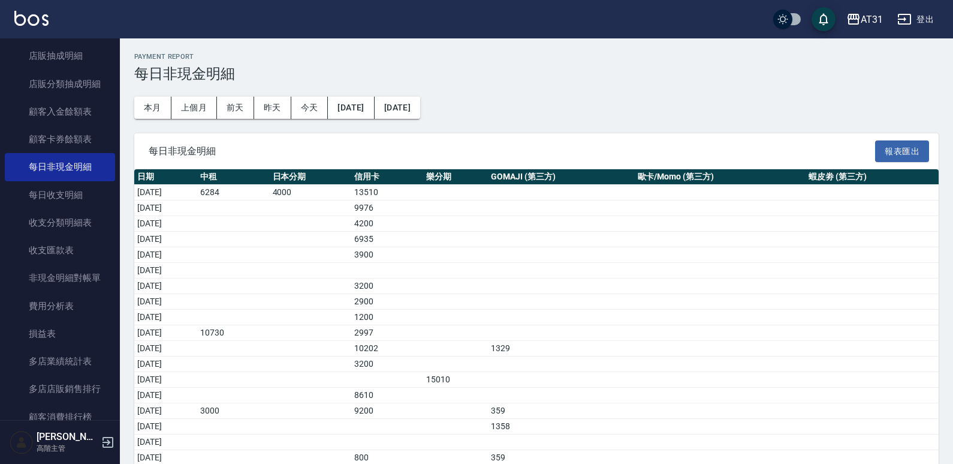
click at [551, 161] on div "每日非現金明細 報表匯出" at bounding box center [536, 151] width 805 height 37
click at [372, 113] on button "2025/06/01" at bounding box center [351, 108] width 46 height 22
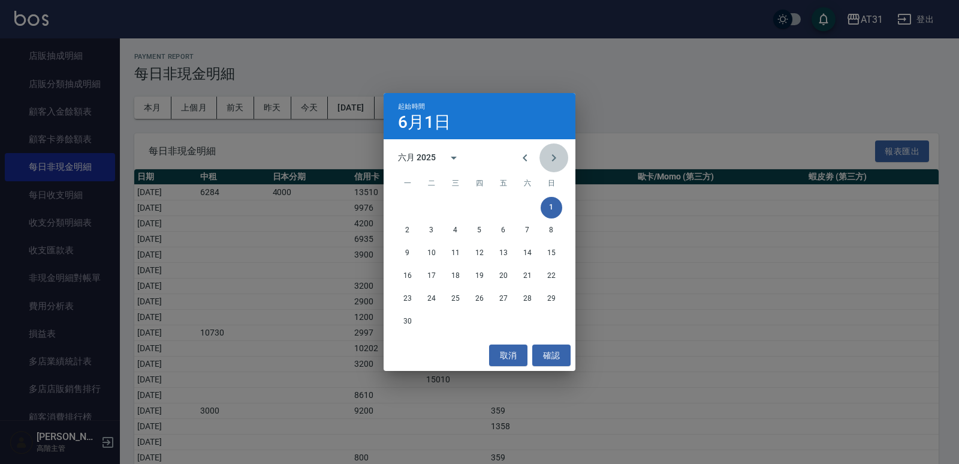
click at [559, 155] on icon "Next month" at bounding box center [554, 158] width 14 height 14
click at [461, 206] on button "1" at bounding box center [456, 208] width 22 height 22
